Goal: Navigation & Orientation: Find specific page/section

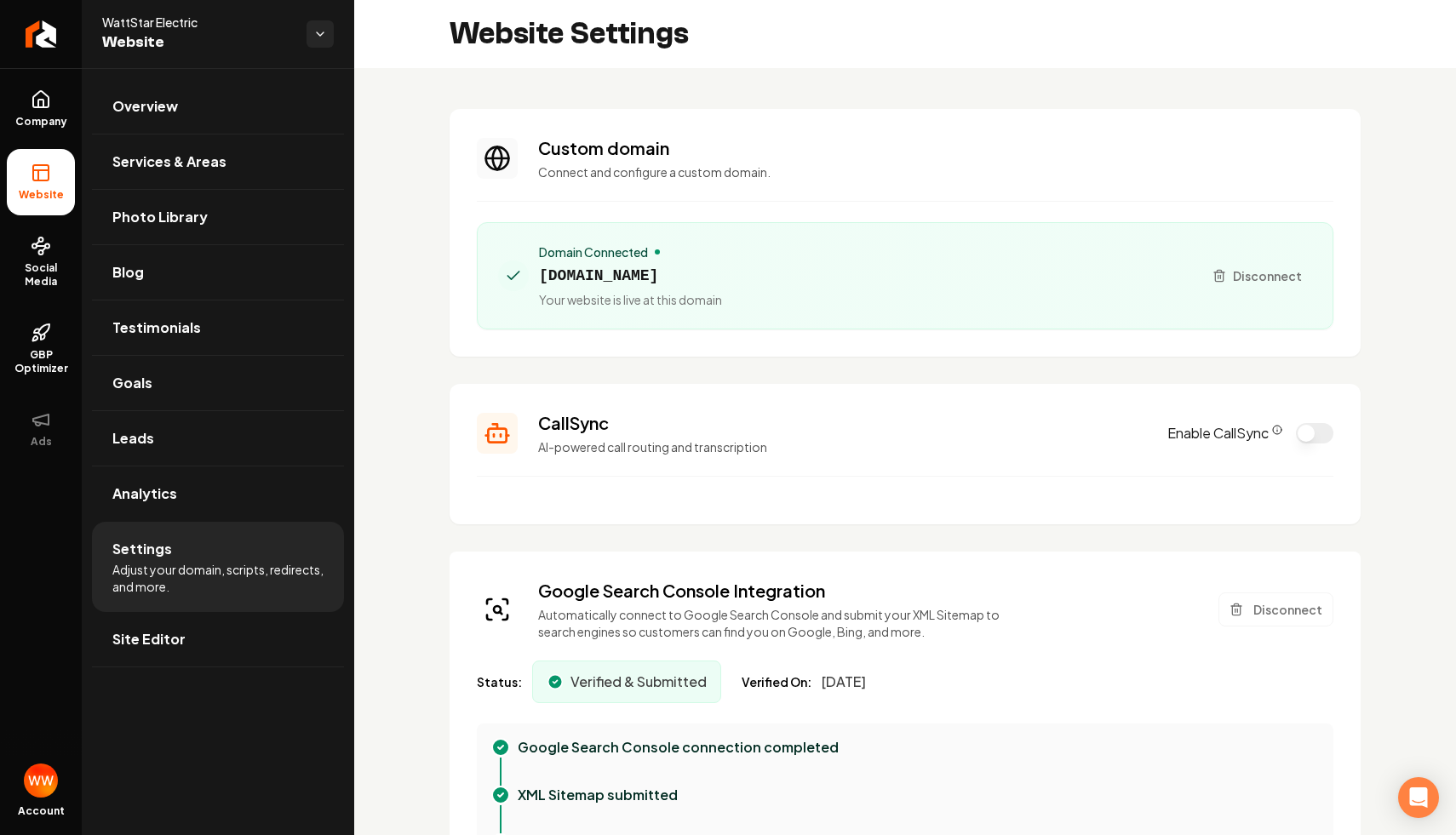
scroll to position [154, 0]
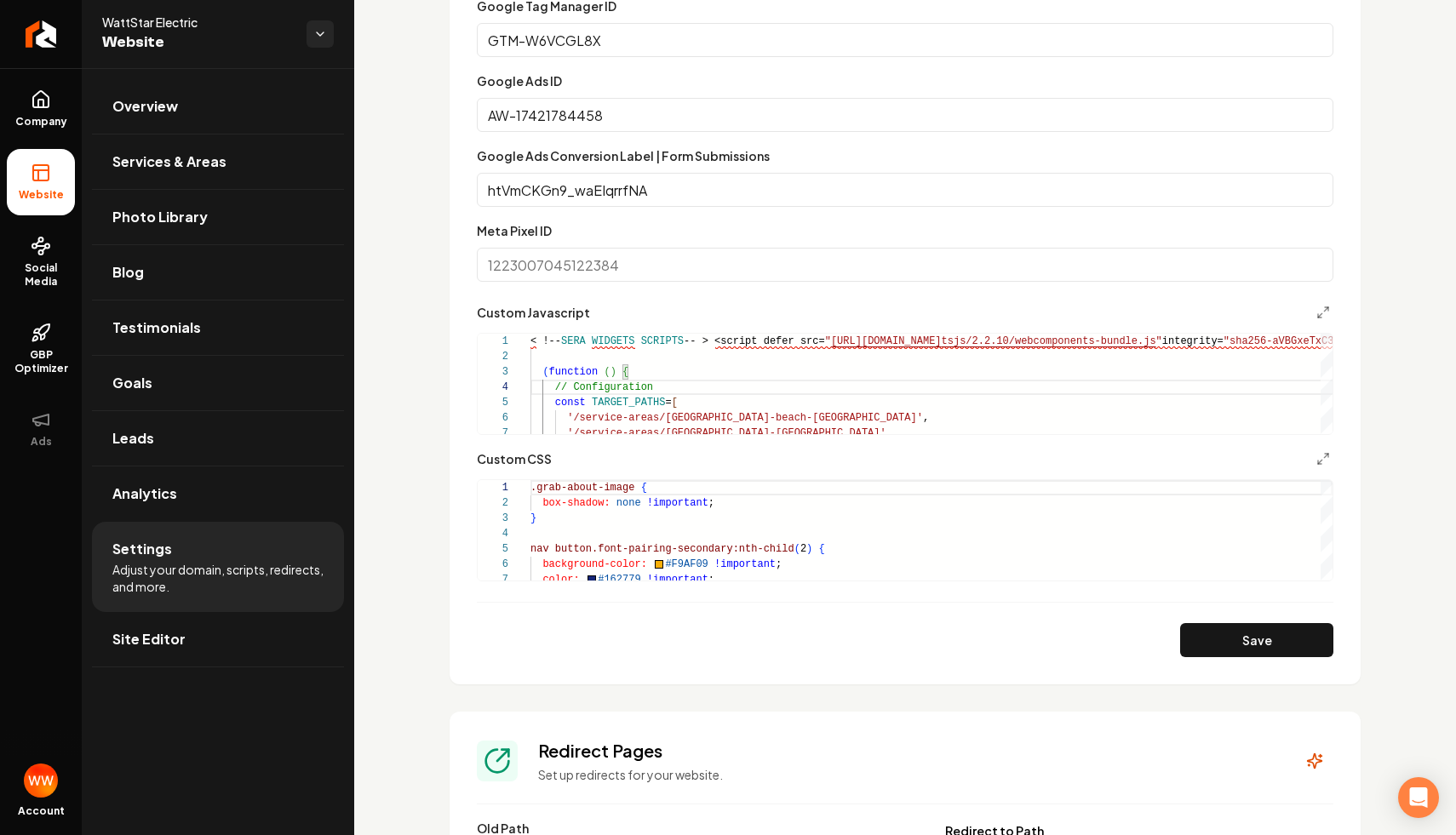
click at [414, 228] on div "Custom domain Connect and configure a custom domain. Domain Connected [DOMAIN_N…" at bounding box center [905, 198] width 1102 height 2459
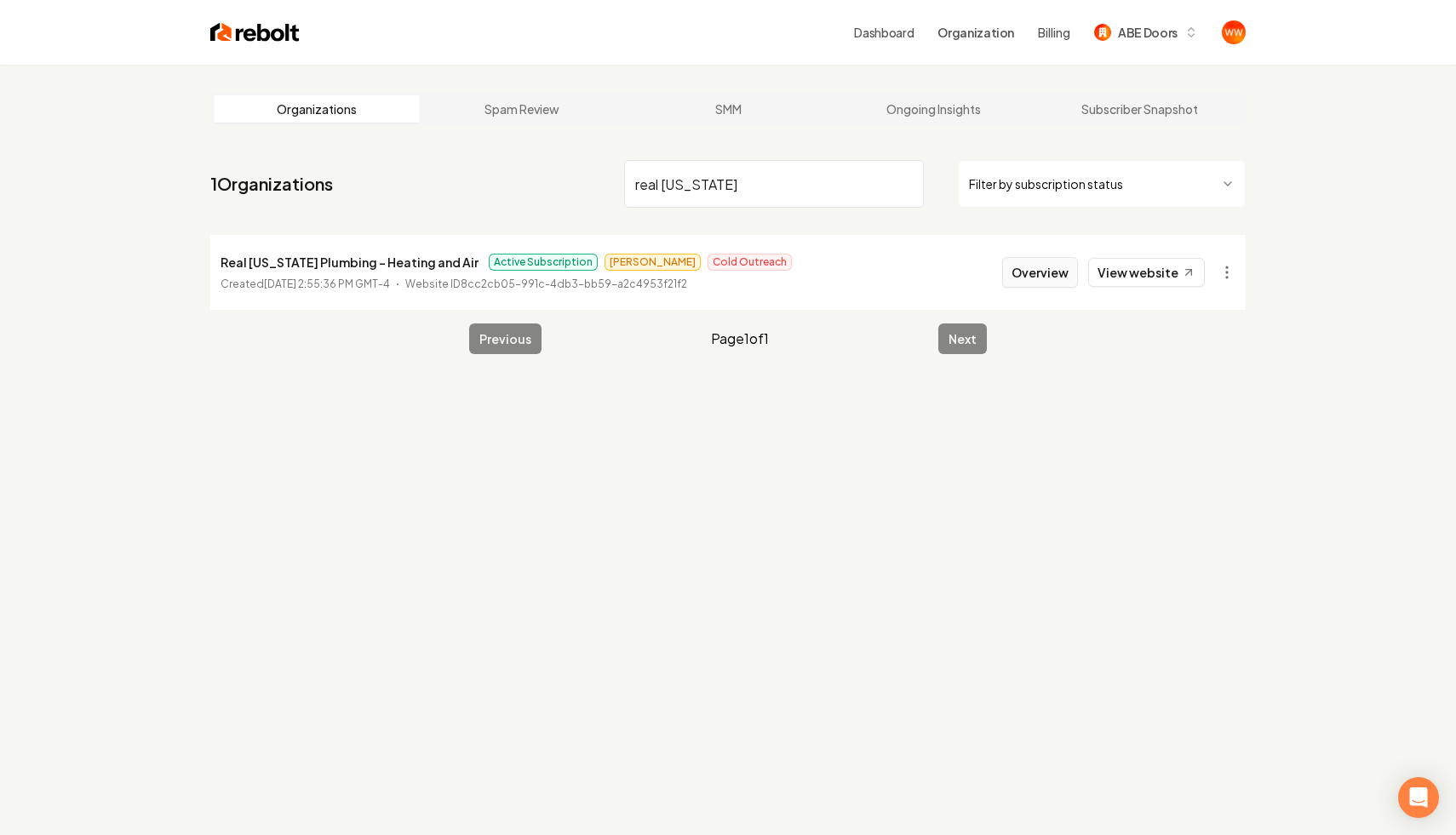
type input "real [US_STATE]"
click at [1048, 273] on button "Overview" at bounding box center [1040, 272] width 76 height 31
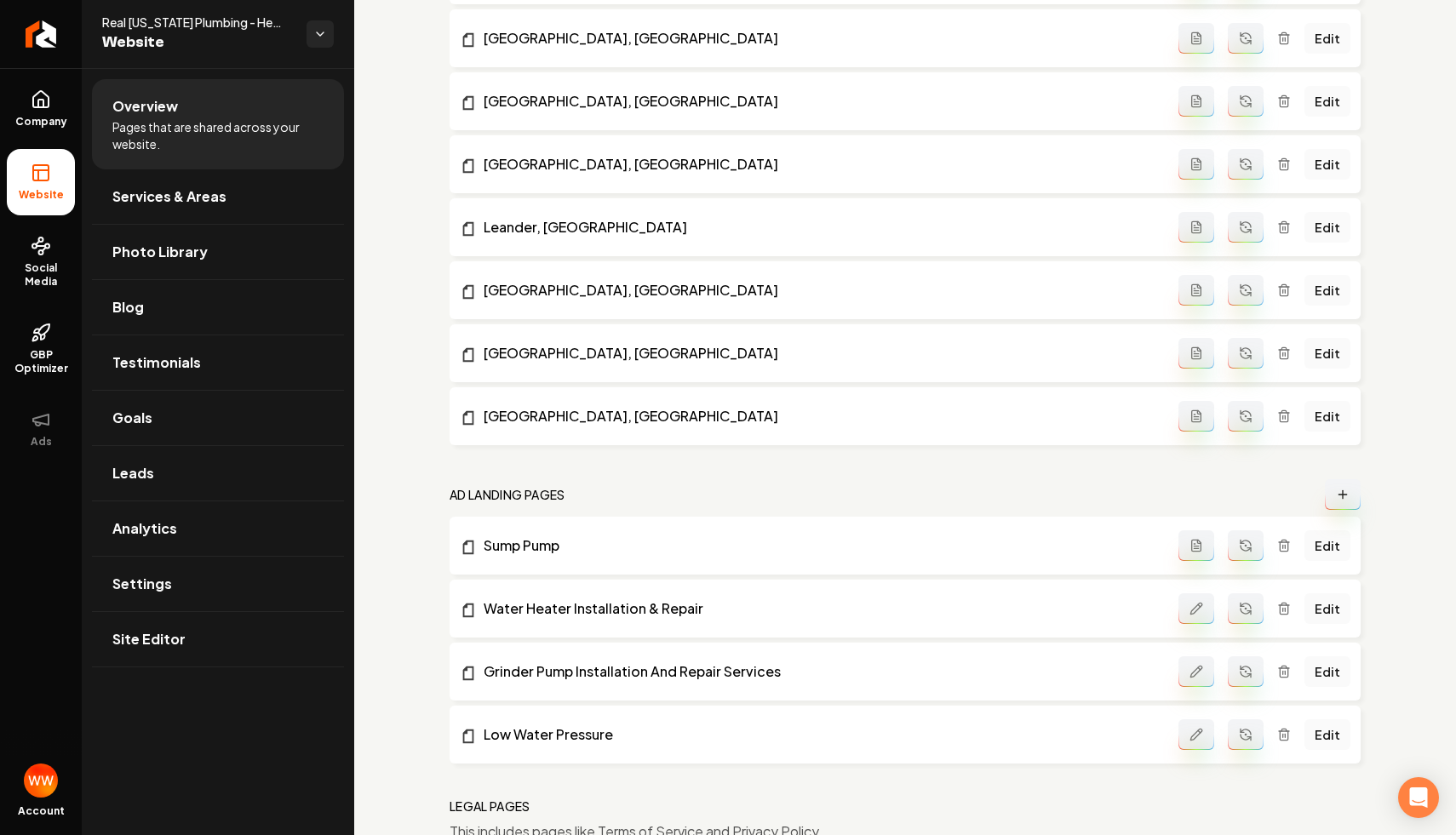
scroll to position [1338, 0]
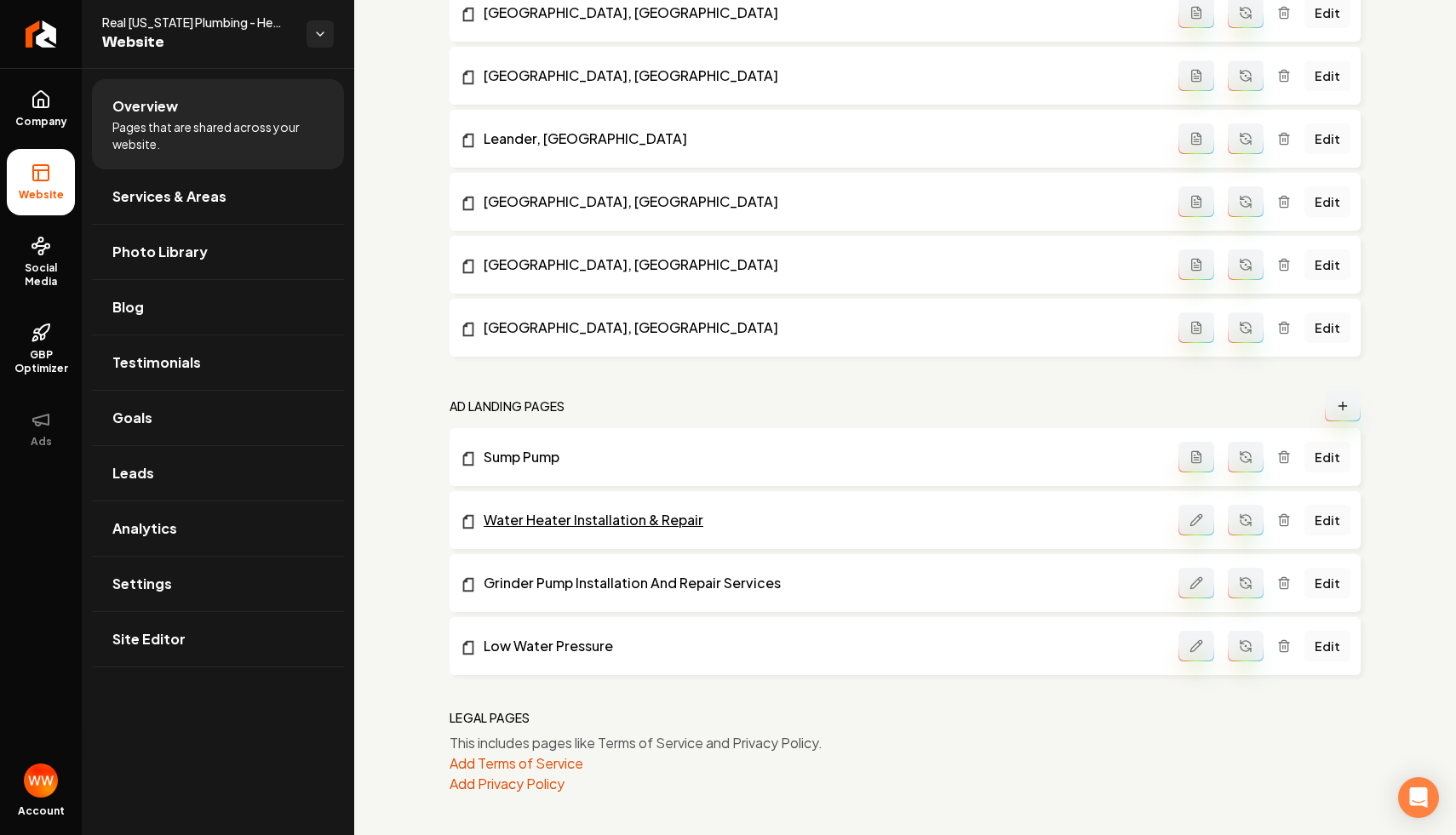
click at [651, 523] on link "Water Heater Installation & Repair" at bounding box center [819, 520] width 718 height 20
click at [741, 583] on link "Grinder Pump Installation And Repair Services" at bounding box center [819, 583] width 718 height 20
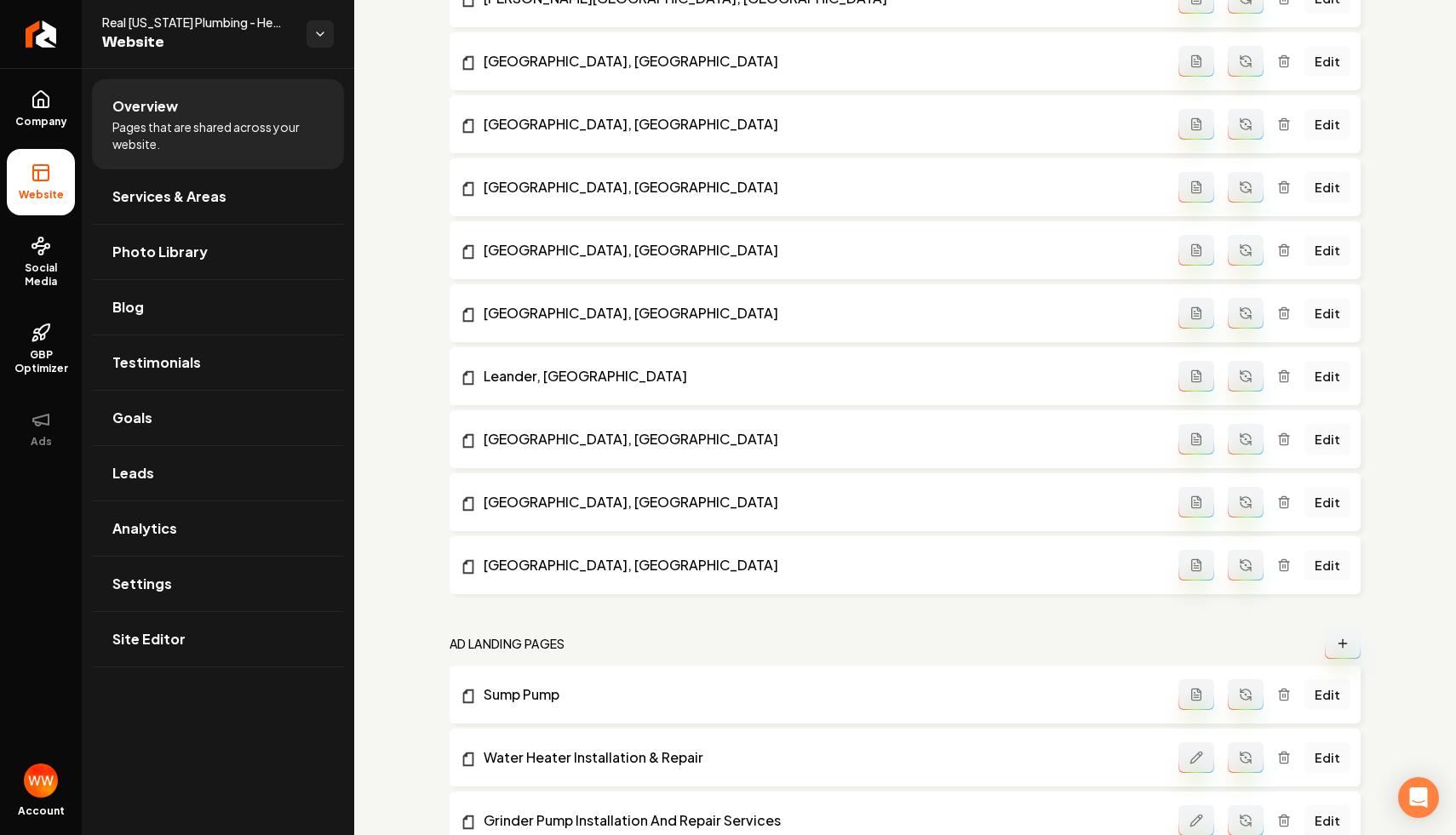
scroll to position [924, 0]
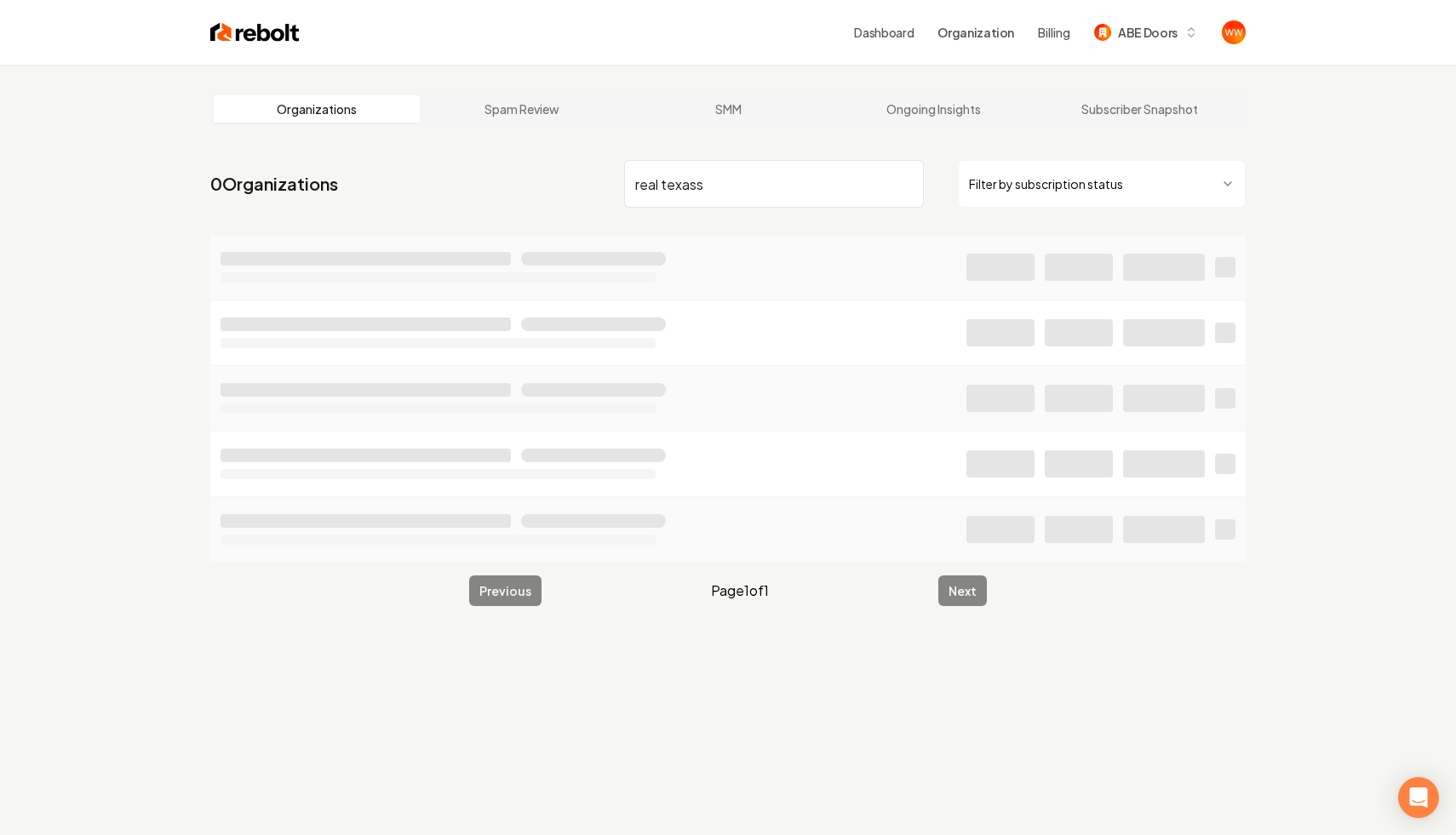
type input "real texasso"
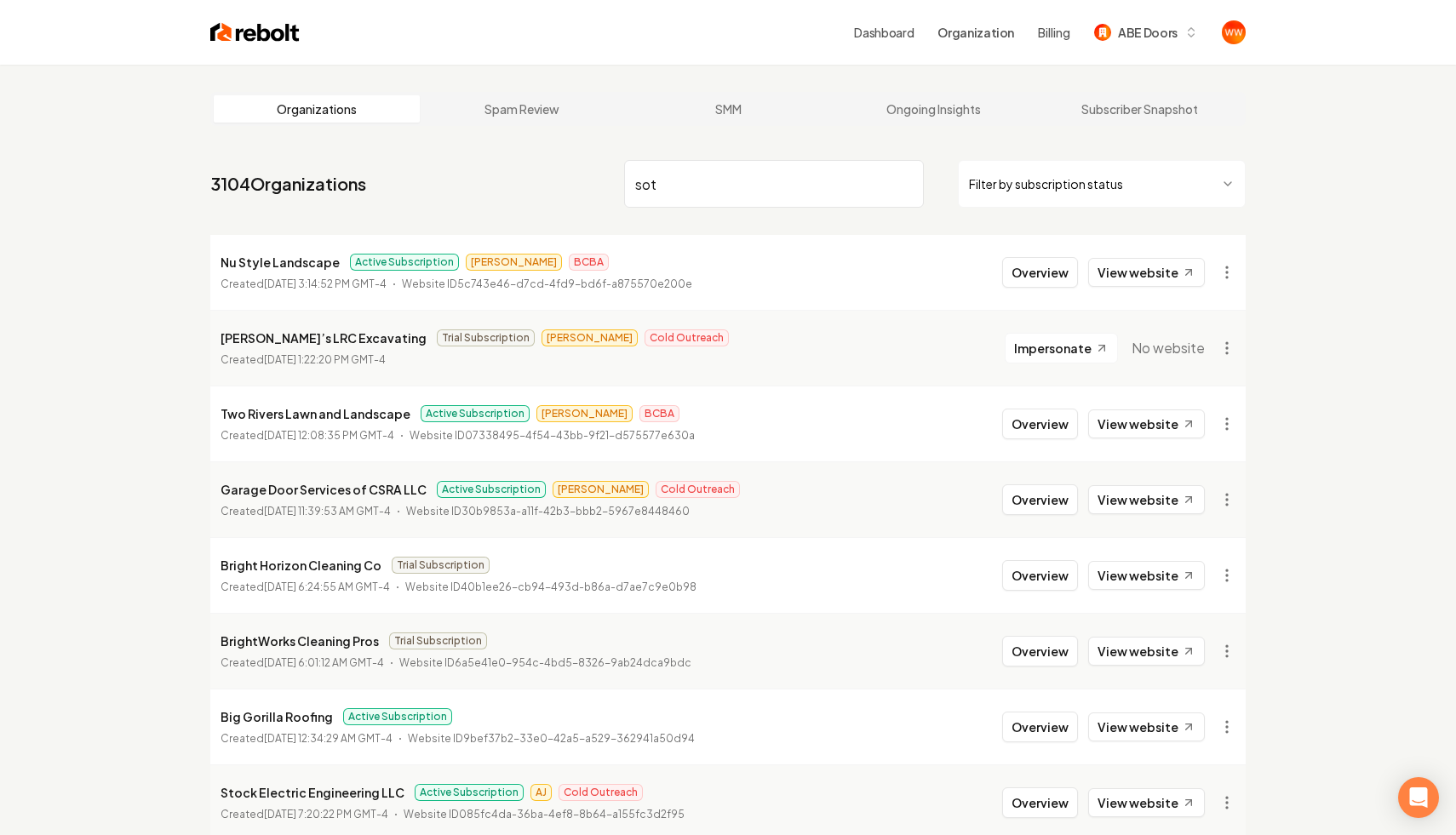
type input "sota"
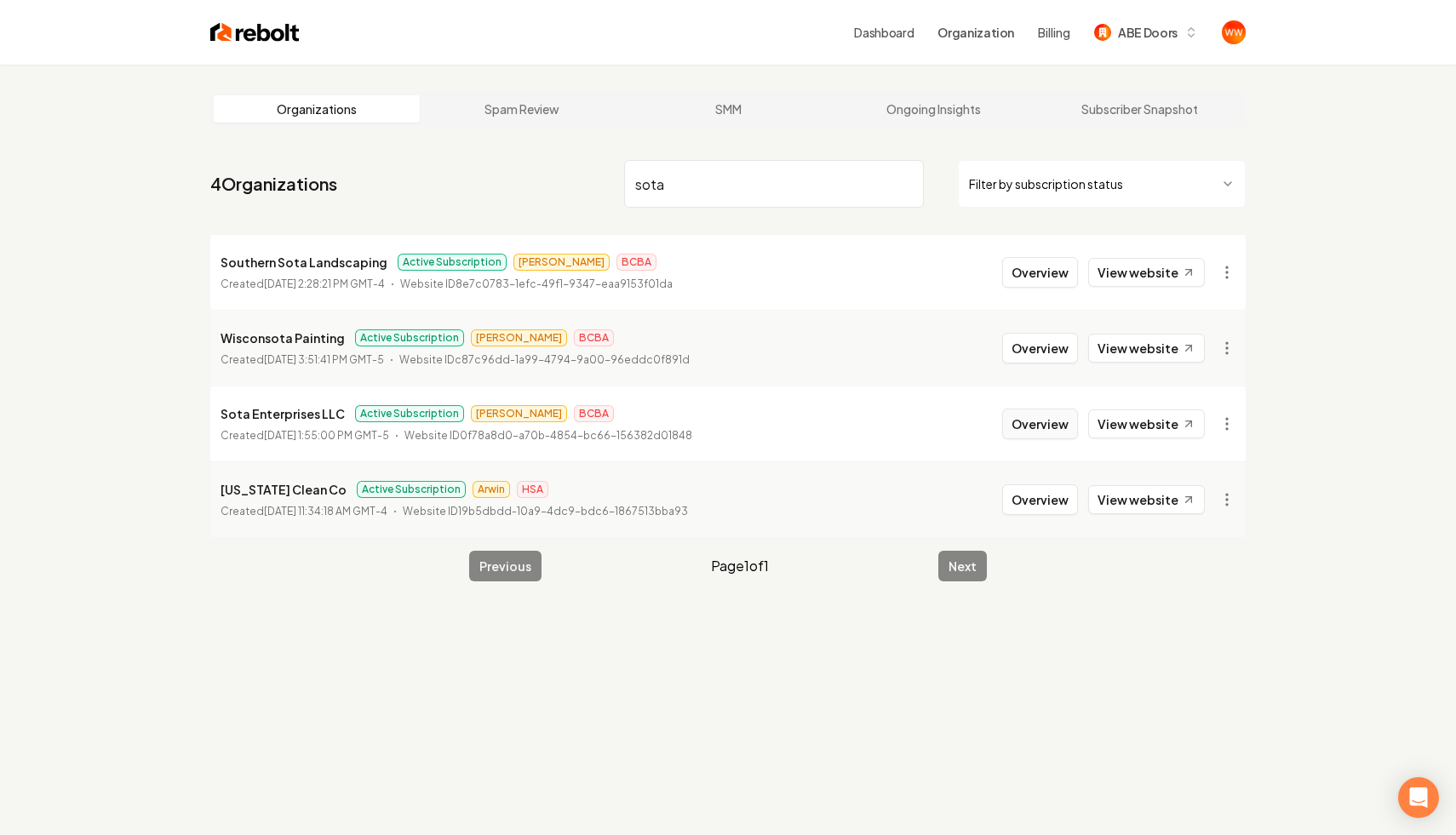
click at [1032, 428] on button "Overview" at bounding box center [1040, 423] width 76 height 31
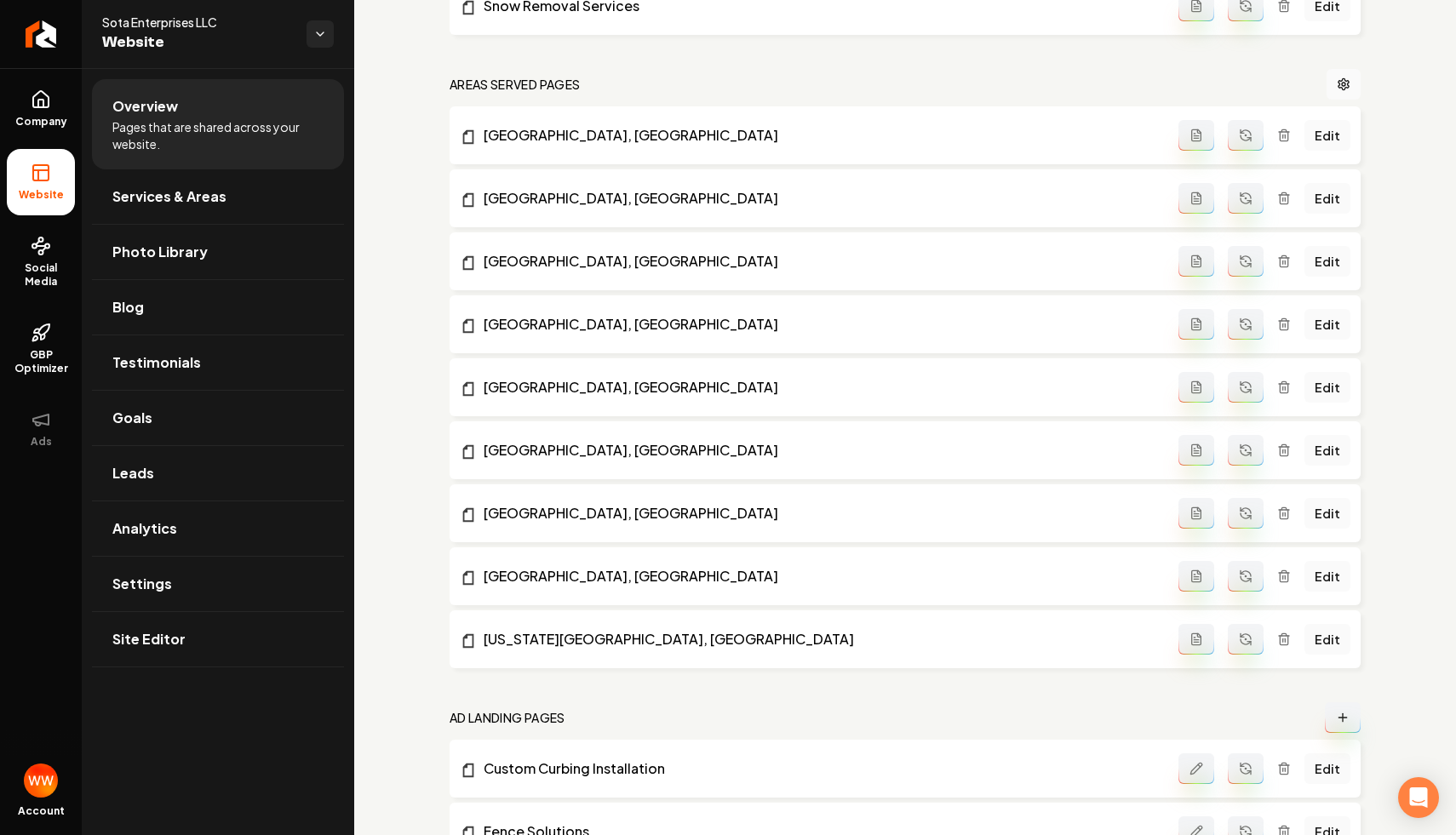
scroll to position [1527, 0]
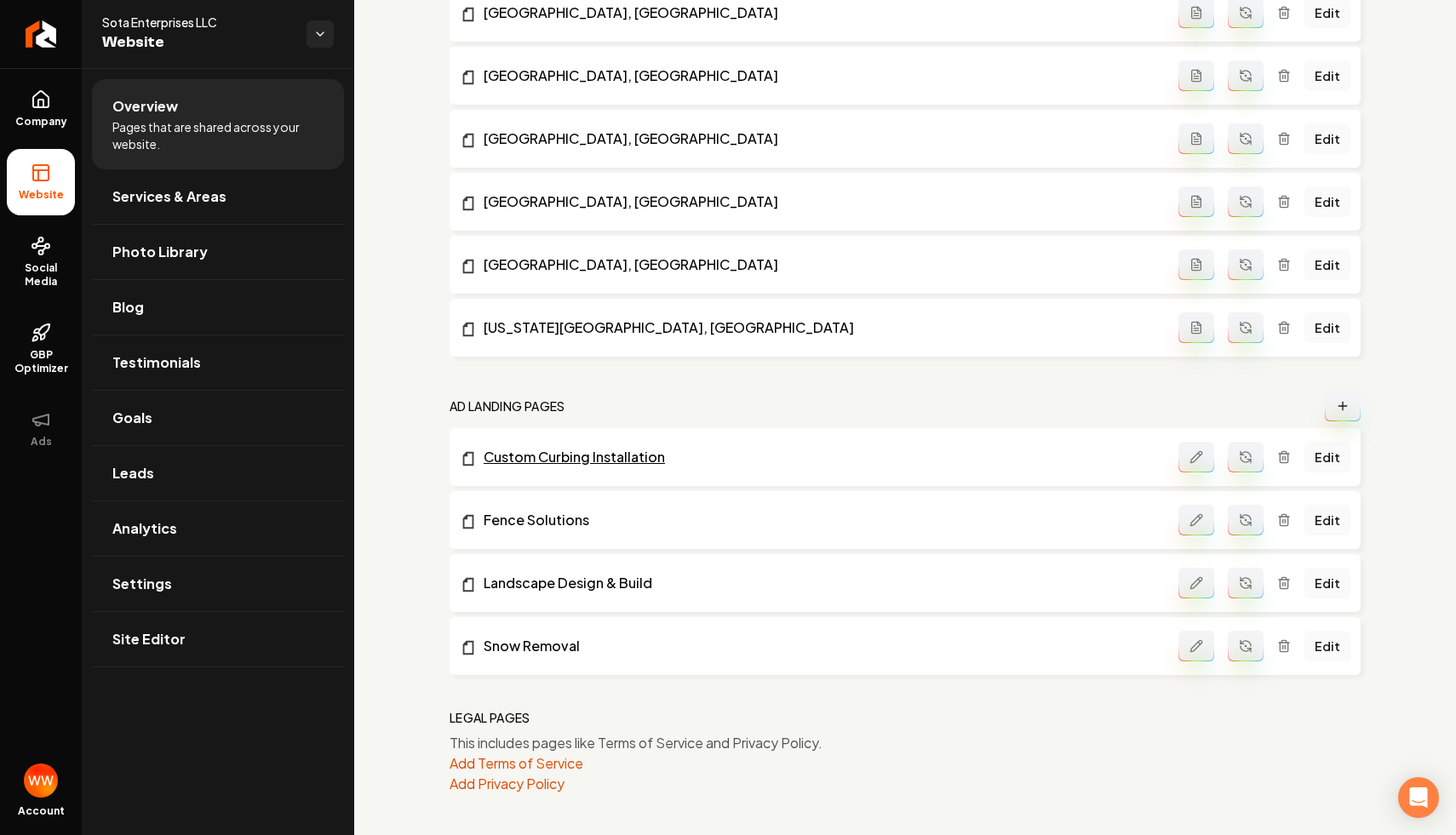
click at [576, 457] on link "Custom Curbing Installation" at bounding box center [819, 457] width 718 height 20
